Goal: Check status: Check status

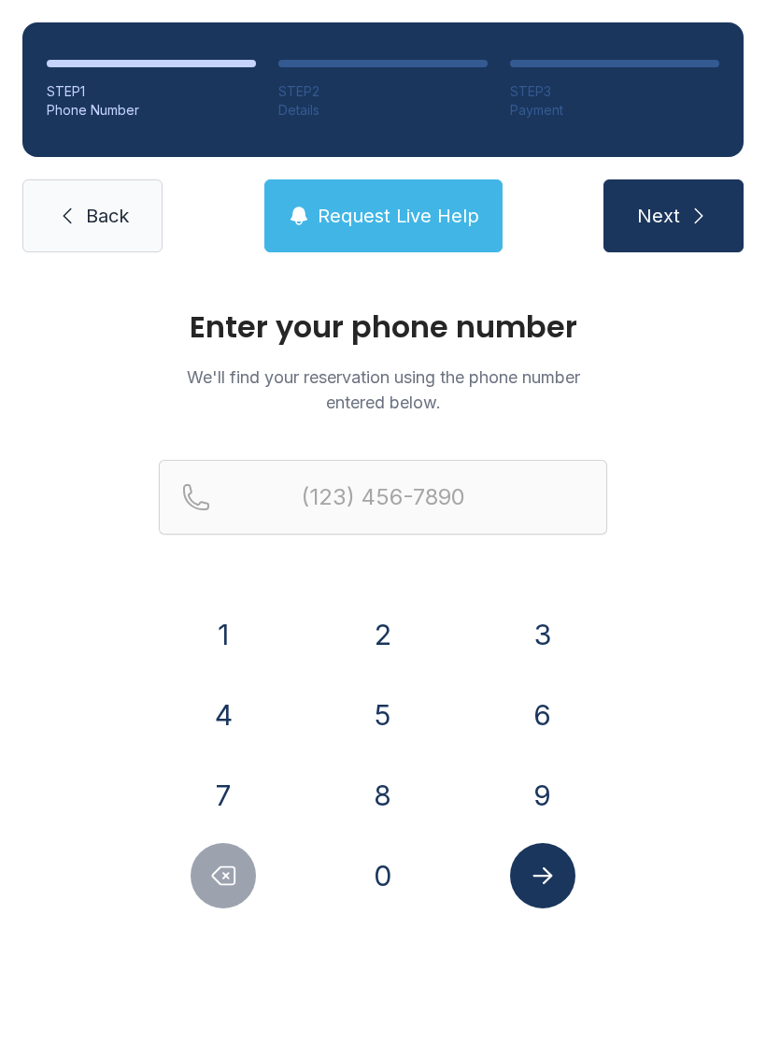
click at [548, 803] on button "9" at bounding box center [542, 795] width 65 height 65
click at [216, 619] on button "1" at bounding box center [223, 634] width 65 height 65
click at [533, 723] on button "6" at bounding box center [542, 714] width 65 height 65
click at [227, 783] on button "7" at bounding box center [223, 795] width 65 height 65
click at [567, 815] on button "9" at bounding box center [542, 795] width 65 height 65
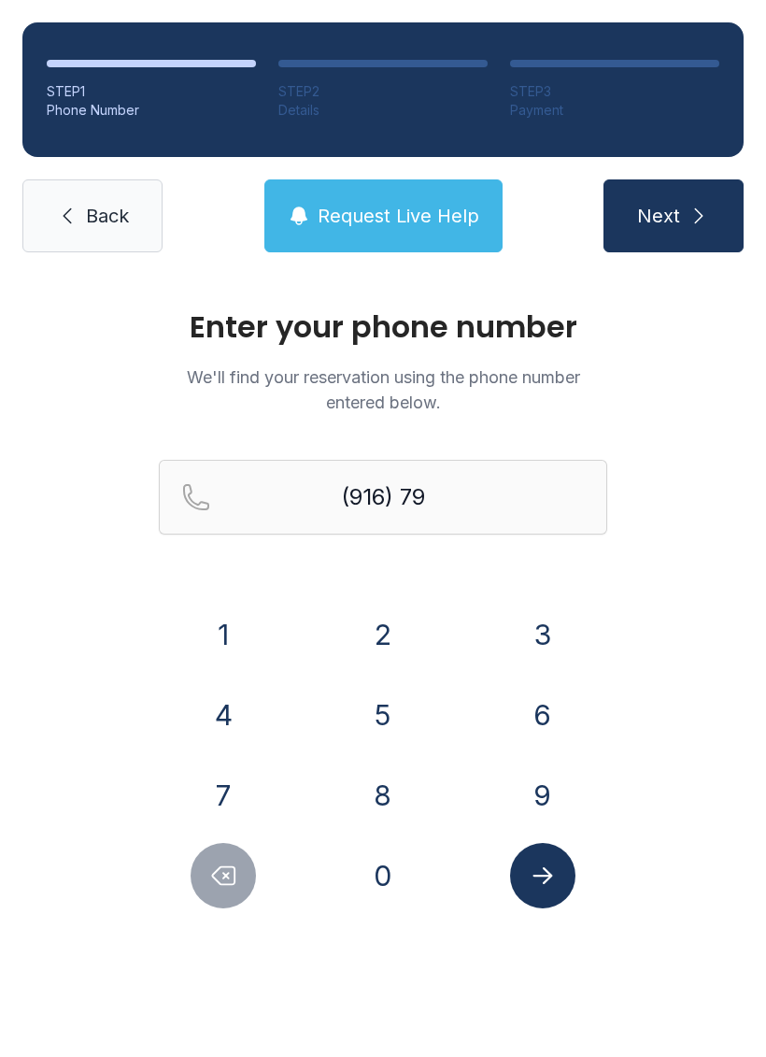
click at [210, 786] on button "7" at bounding box center [223, 795] width 65 height 65
click at [538, 800] on button "9" at bounding box center [542, 795] width 65 height 65
click at [336, 804] on div "8" at bounding box center [384, 795] width 130 height 65
click at [209, 739] on button "4" at bounding box center [223, 714] width 65 height 65
click at [222, 794] on button "7" at bounding box center [223, 795] width 65 height 65
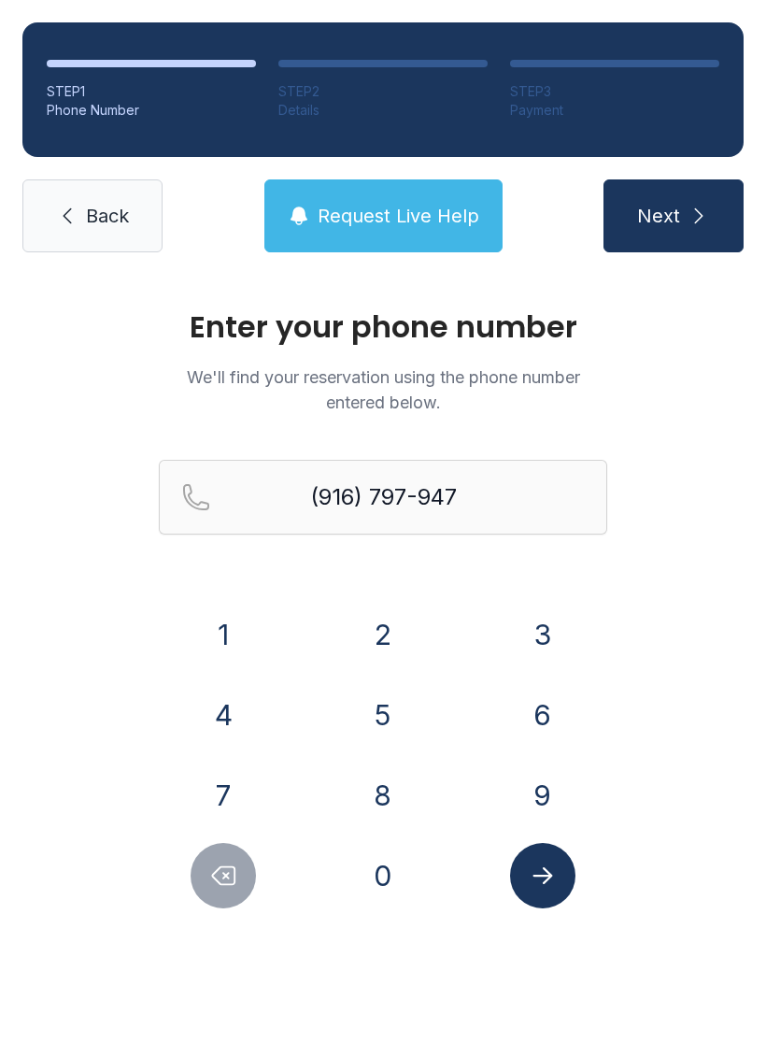
click at [202, 912] on div "Enter your phone number We'll find your reservation using the phone number ente…" at bounding box center [383, 629] width 766 height 708
click at [208, 904] on button "Delete number" at bounding box center [223, 875] width 65 height 65
click at [225, 890] on button "Delete number" at bounding box center [223, 875] width 65 height 65
click at [391, 796] on button "8" at bounding box center [382, 795] width 65 height 65
click at [225, 701] on button "4" at bounding box center [223, 714] width 65 height 65
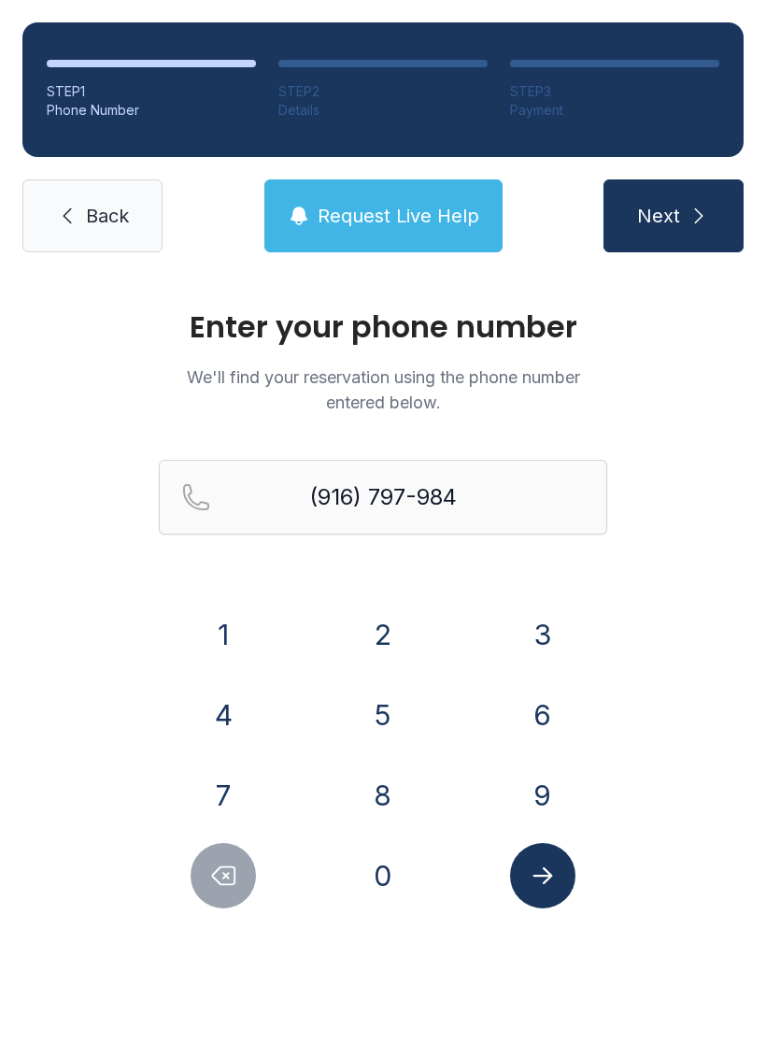
click at [211, 783] on button "7" at bounding box center [223, 795] width 65 height 65
type input "[PHONE_NUMBER]"
click at [546, 905] on button "Submit lookup form" at bounding box center [542, 875] width 65 height 65
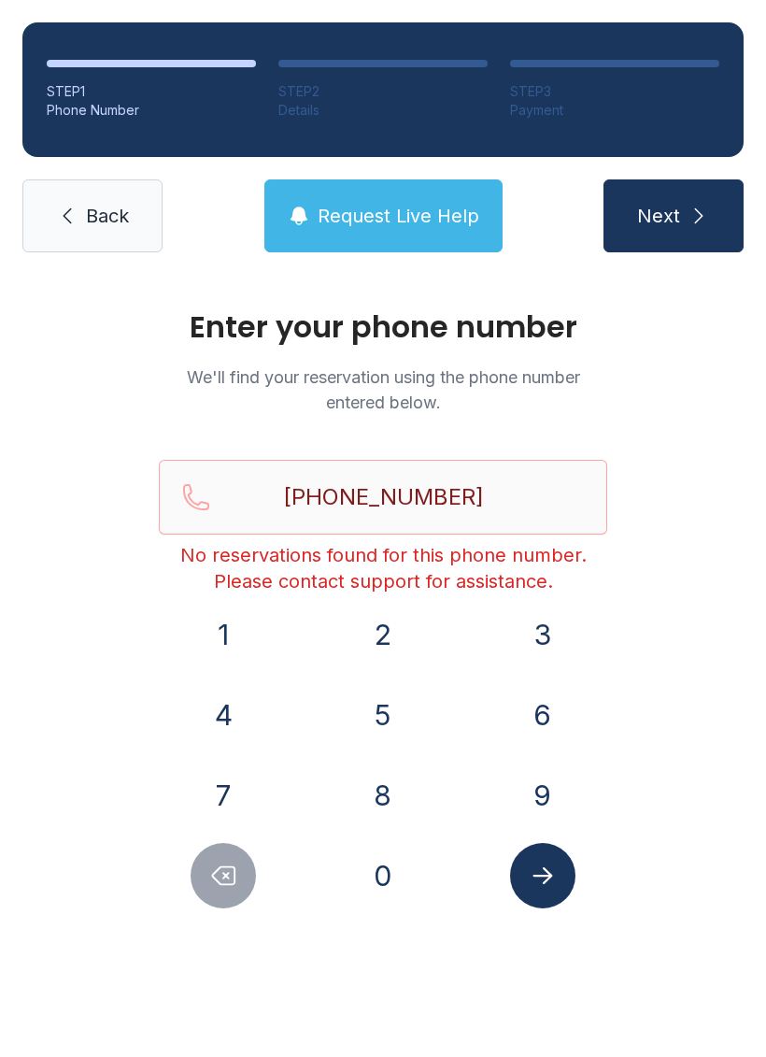
click at [536, 879] on icon "Submit lookup form" at bounding box center [543, 876] width 28 height 28
